Goal: Task Accomplishment & Management: Use online tool/utility

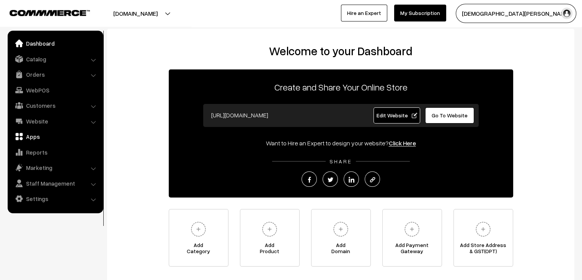
click at [39, 137] on link "Apps" at bounding box center [55, 136] width 91 height 14
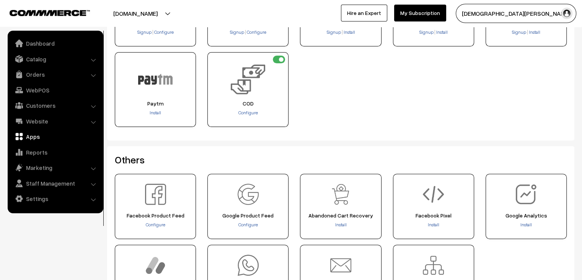
scroll to position [230, 0]
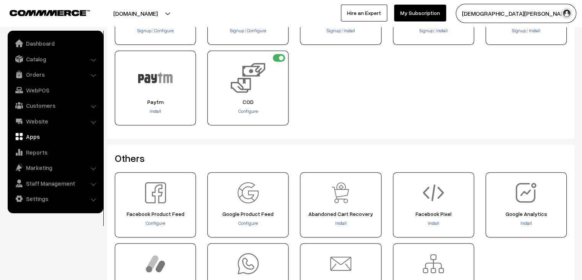
click at [244, 114] on div "Configure" at bounding box center [248, 112] width 76 height 8
click at [258, 111] on div "Configure" at bounding box center [248, 112] width 76 height 8
click at [248, 111] on span "Configure" at bounding box center [249, 111] width 20 height 6
